Goal: Navigation & Orientation: Understand site structure

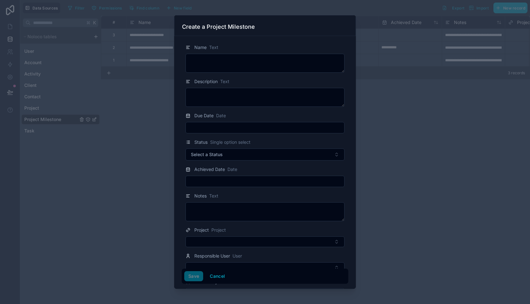
click at [410, 124] on div at bounding box center [265, 152] width 530 height 304
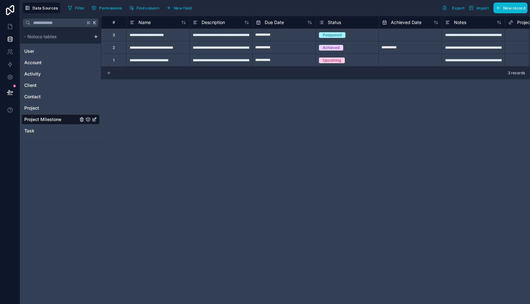
click at [109, 74] on icon at bounding box center [108, 72] width 5 height 5
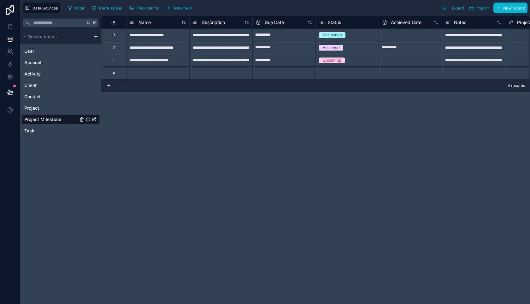
click at [136, 75] on div at bounding box center [157, 72] width 63 height 13
click at [503, 9] on span "New record" at bounding box center [514, 8] width 22 height 5
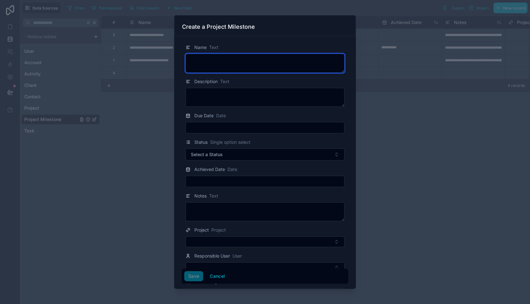
click at [293, 69] on textarea at bounding box center [265, 63] width 159 height 19
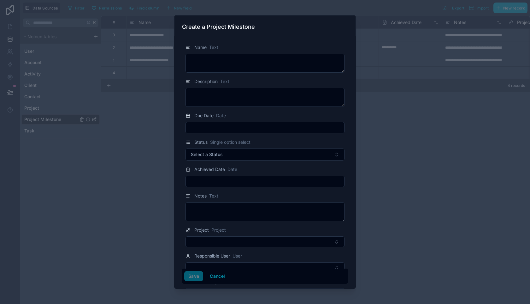
click at [160, 145] on div at bounding box center [265, 152] width 530 height 304
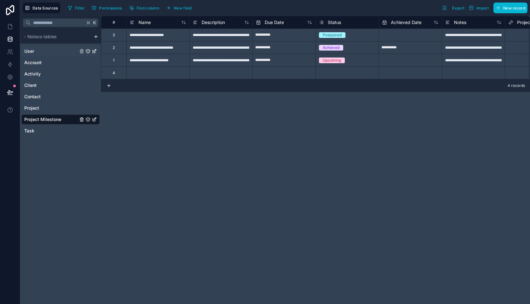
click at [50, 49] on link "User" at bounding box center [51, 51] width 54 height 6
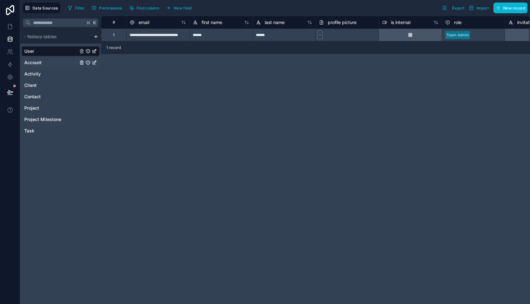
click at [43, 63] on link "Account" at bounding box center [51, 62] width 54 height 6
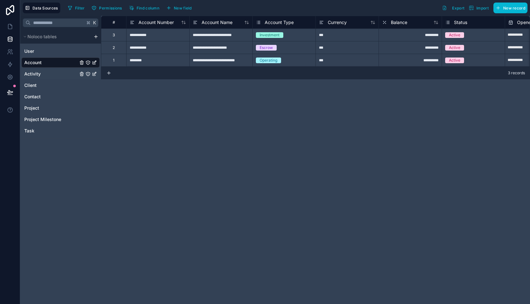
click at [41, 73] on link "Activity" at bounding box center [51, 74] width 54 height 6
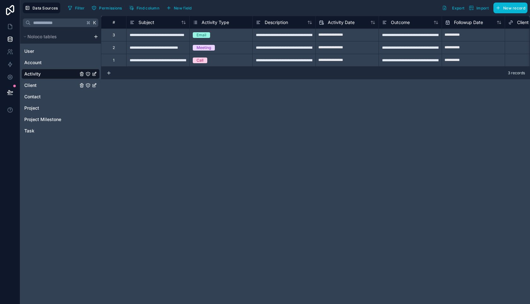
click at [39, 85] on link "Client" at bounding box center [51, 85] width 54 height 6
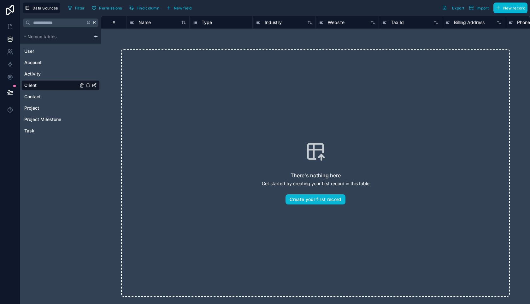
click at [35, 102] on div "User Account Activity Client Contact Project Project Milestone Task" at bounding box center [60, 90] width 78 height 92
click at [36, 99] on span "Contact" at bounding box center [32, 96] width 16 height 6
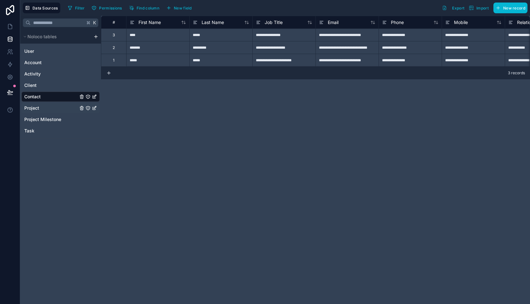
click at [34, 108] on span "Project" at bounding box center [31, 108] width 15 height 6
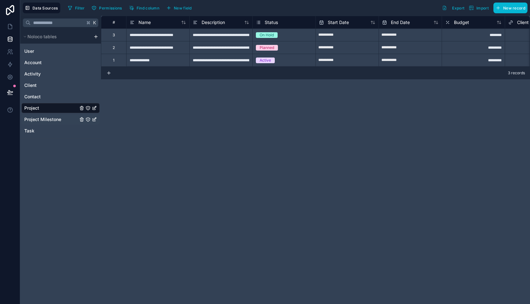
click at [32, 118] on span "Project Milestone" at bounding box center [42, 119] width 37 height 6
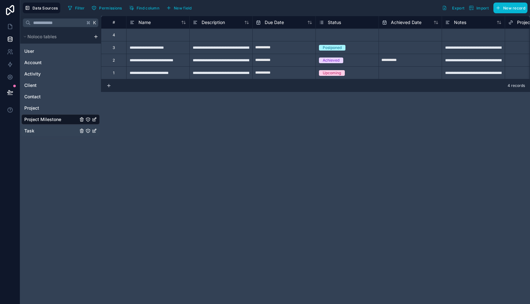
click at [30, 130] on span "Task" at bounding box center [29, 130] width 10 height 6
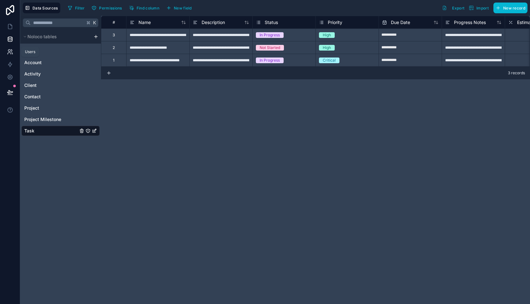
click at [15, 53] on link at bounding box center [10, 51] width 20 height 13
